Goal: Download file/media

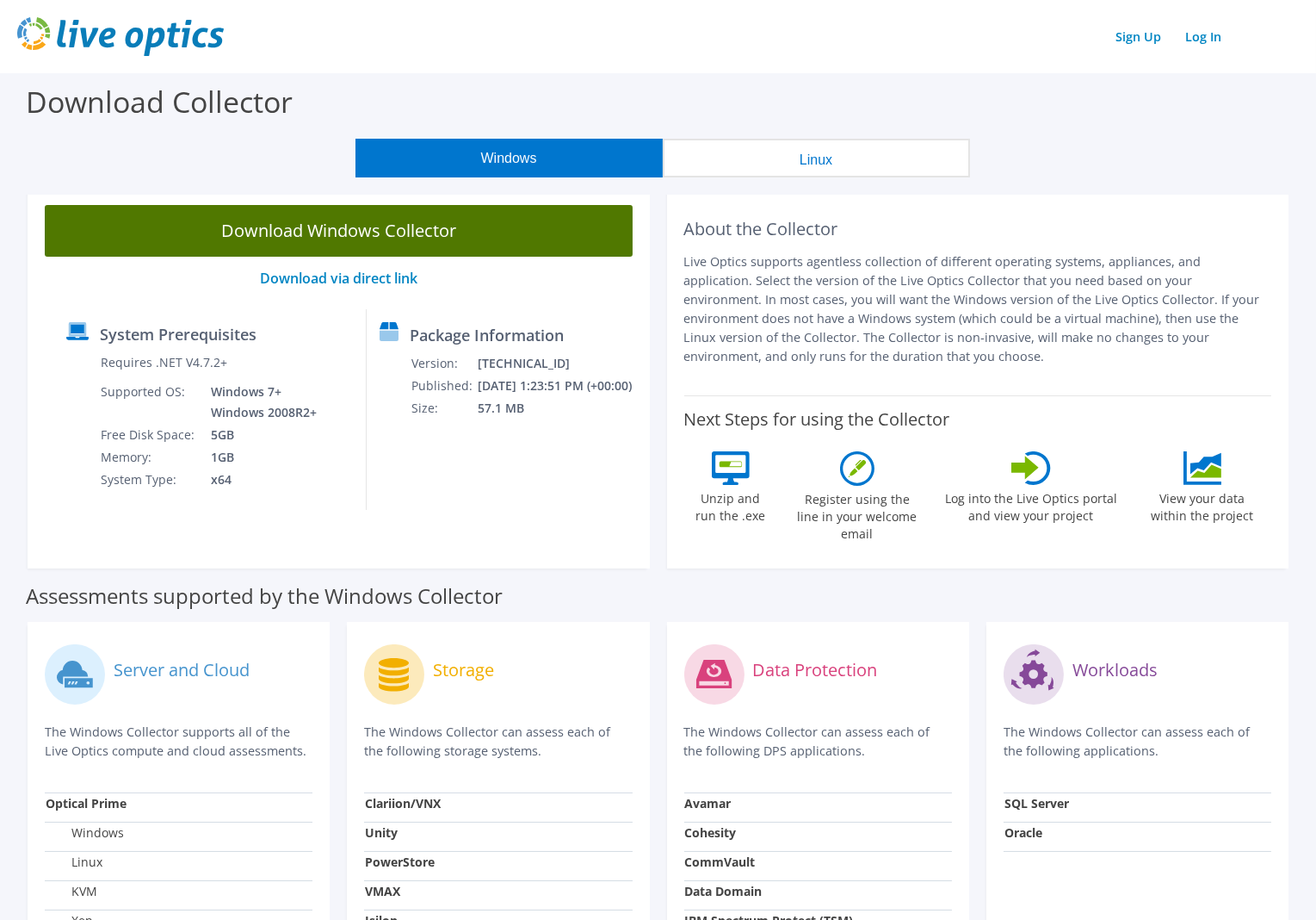
click at [477, 233] on link "Download Windows Collector" at bounding box center [338, 231] width 588 height 52
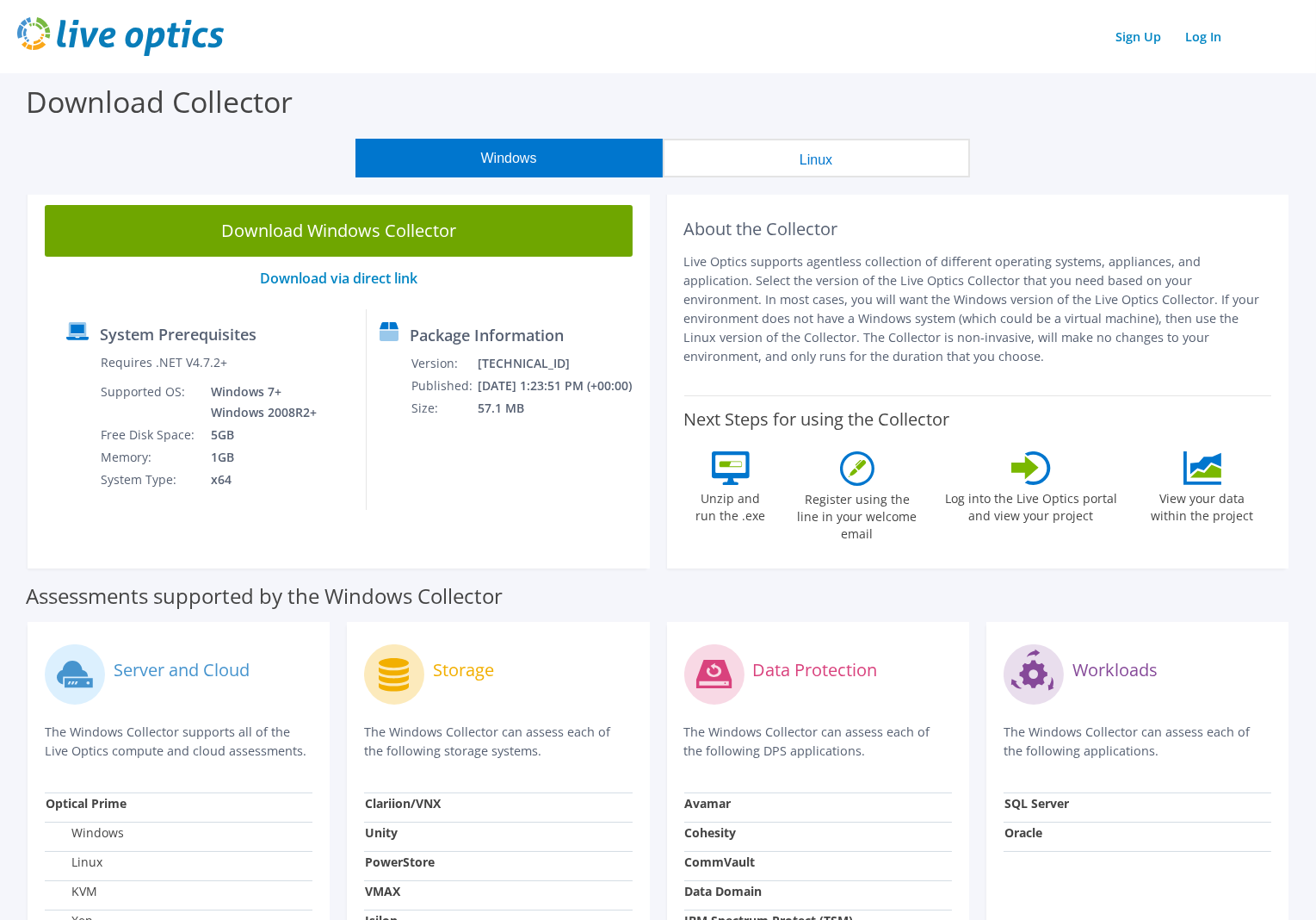
click at [453, 30] on div "Sign Up Log In" at bounding box center [658, 36] width 1282 height 39
click at [857, 468] on icon at bounding box center [857, 468] width 17 height 17
click at [1149, 162] on div "Windows Linux" at bounding box center [662, 157] width 1290 height 39
click at [1295, 584] on section "Assessments supported by the Windows Collector Server and Cloud The Windows Col…" at bounding box center [658, 898] width 1299 height 656
click at [1301, 533] on section "Download Windows Collector Download via direct link System Prerequisites Requir…" at bounding box center [658, 382] width 1299 height 389
